Goal: Transaction & Acquisition: Purchase product/service

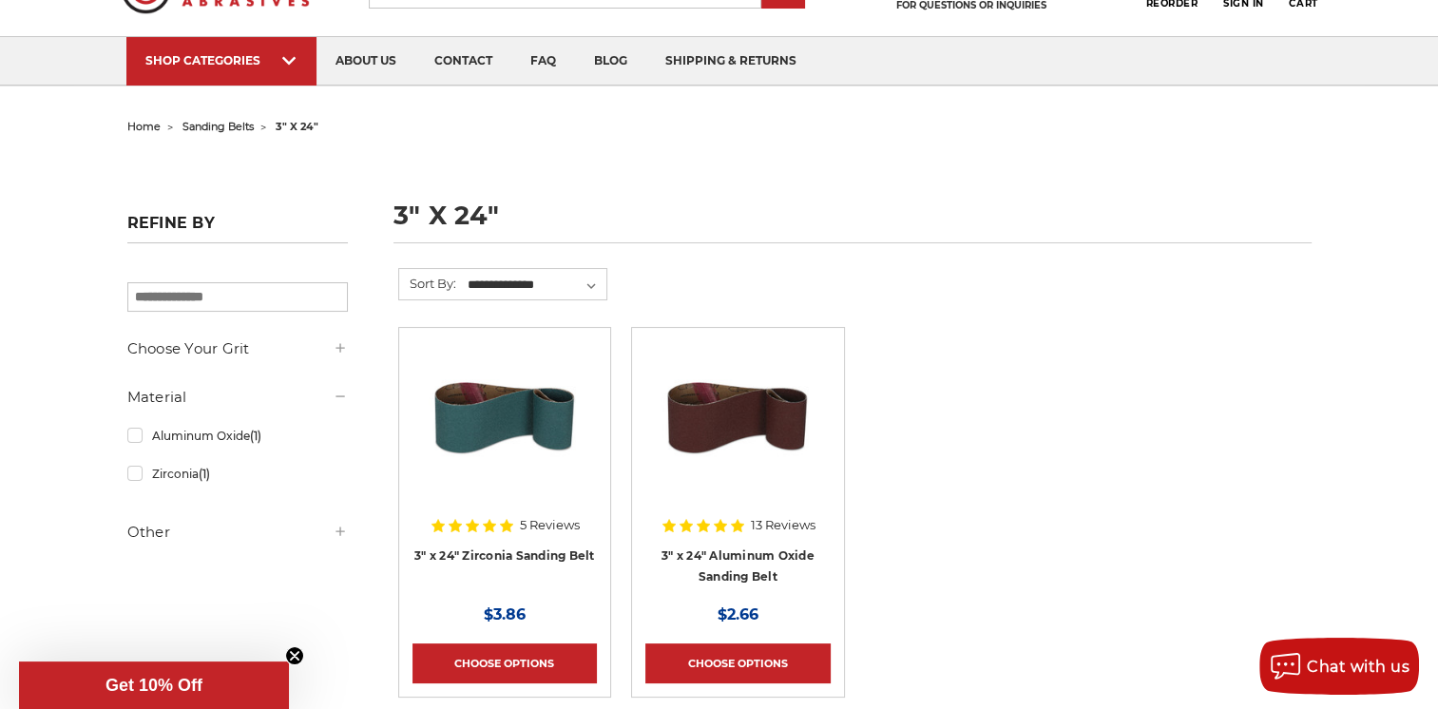
scroll to position [190, 0]
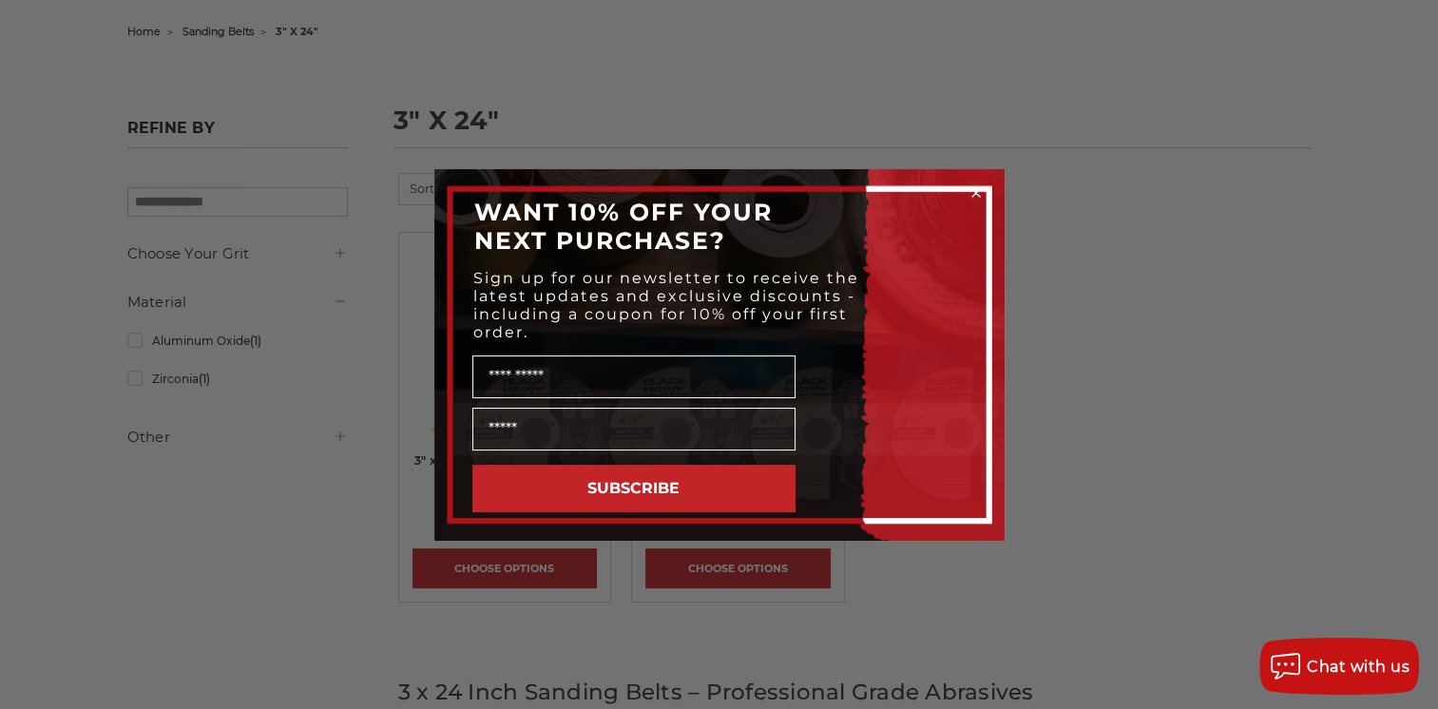
click at [976, 184] on circle "Close dialog" at bounding box center [975, 192] width 18 height 18
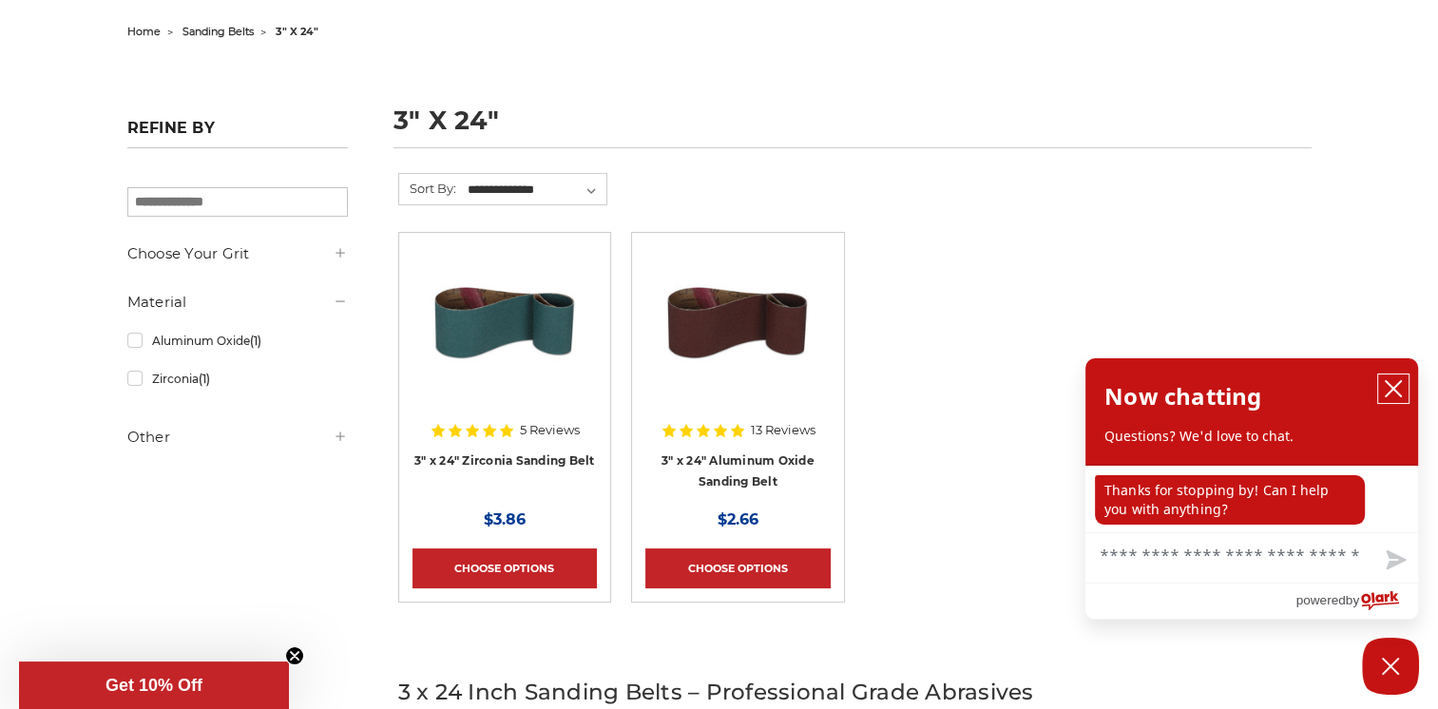
click at [1387, 393] on icon "close chatbox" at bounding box center [1392, 388] width 19 height 19
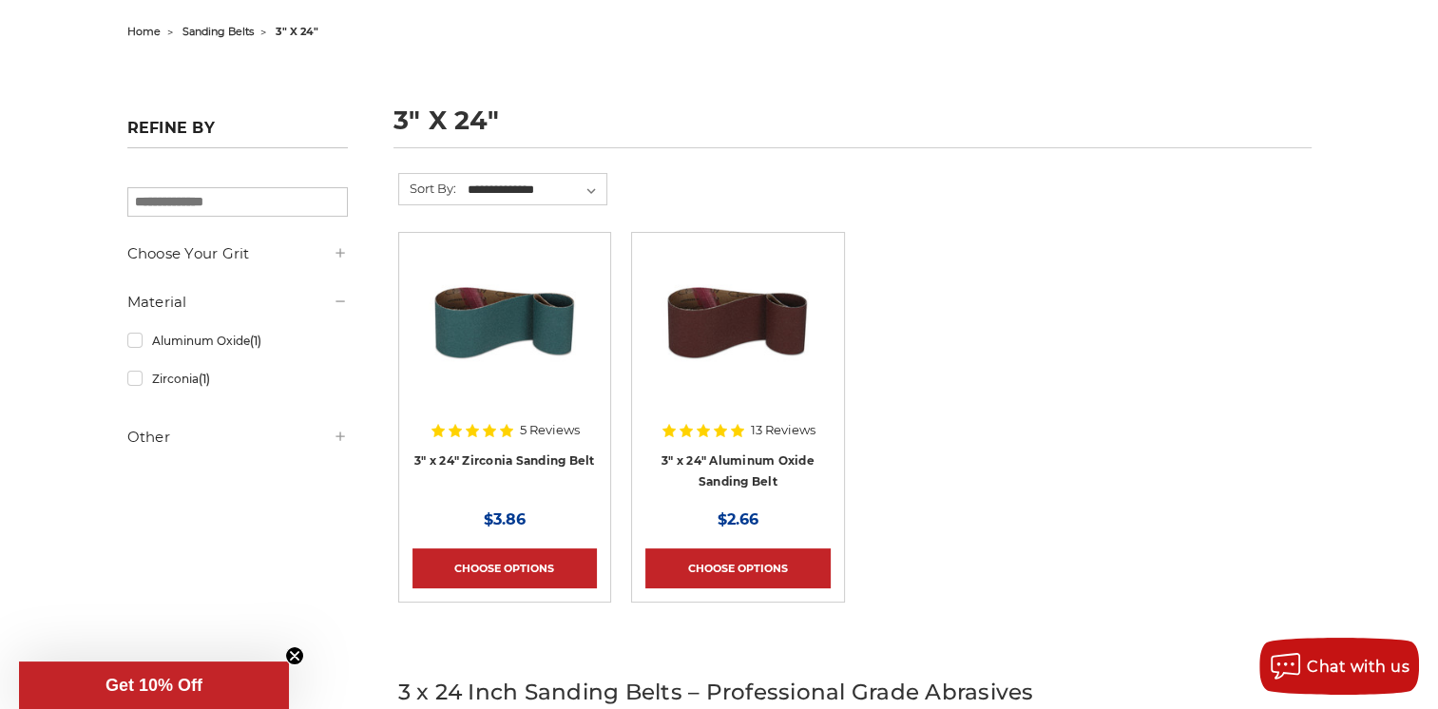
click at [474, 350] on img at bounding box center [505, 322] width 152 height 152
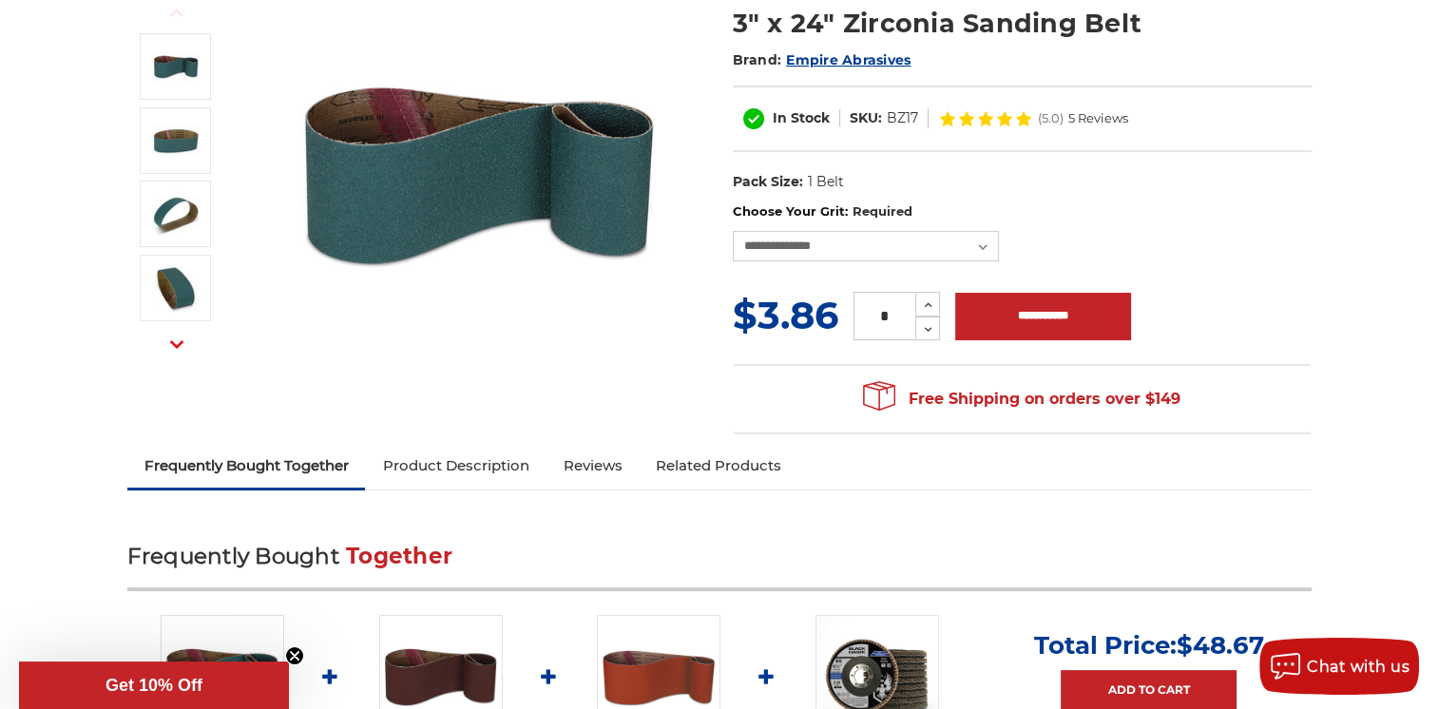
scroll to position [285, 0]
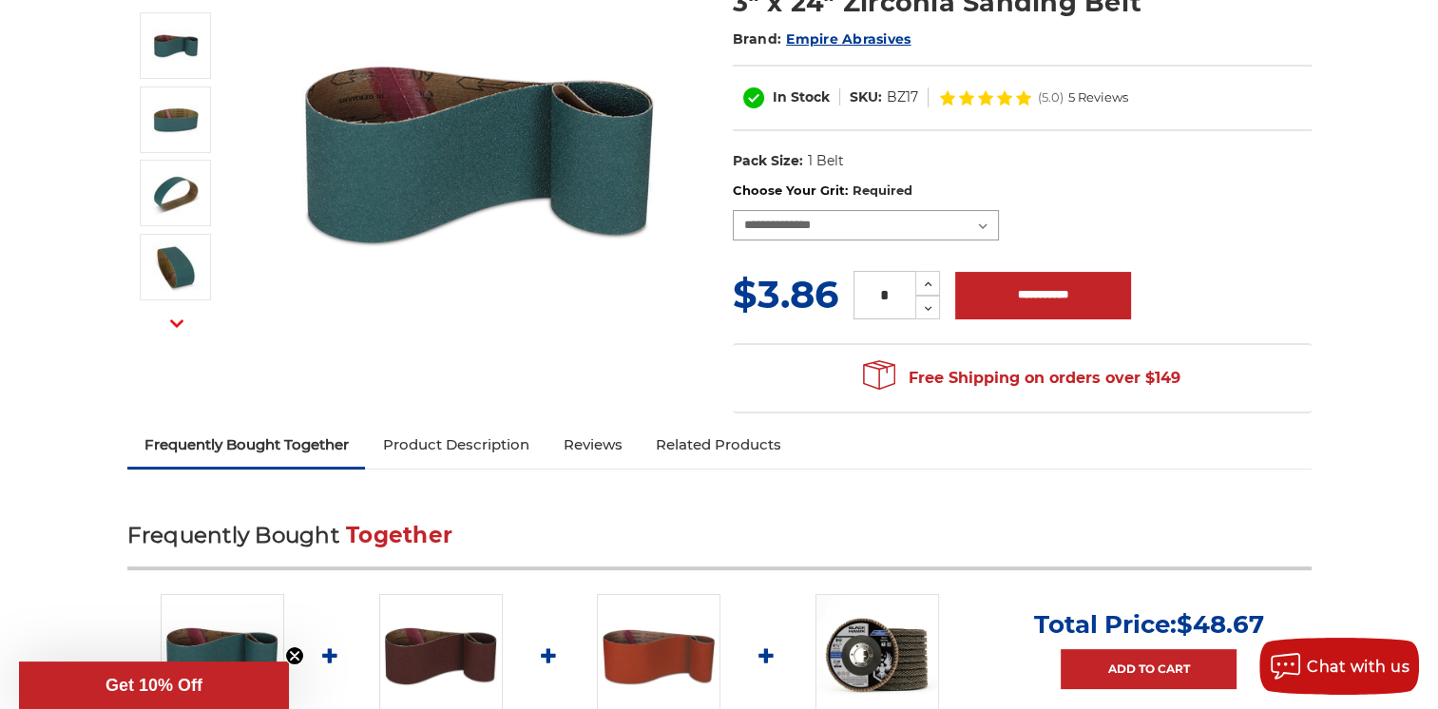
click at [979, 223] on select "**********" at bounding box center [866, 225] width 266 height 30
